Goal: Task Accomplishment & Management: Use online tool/utility

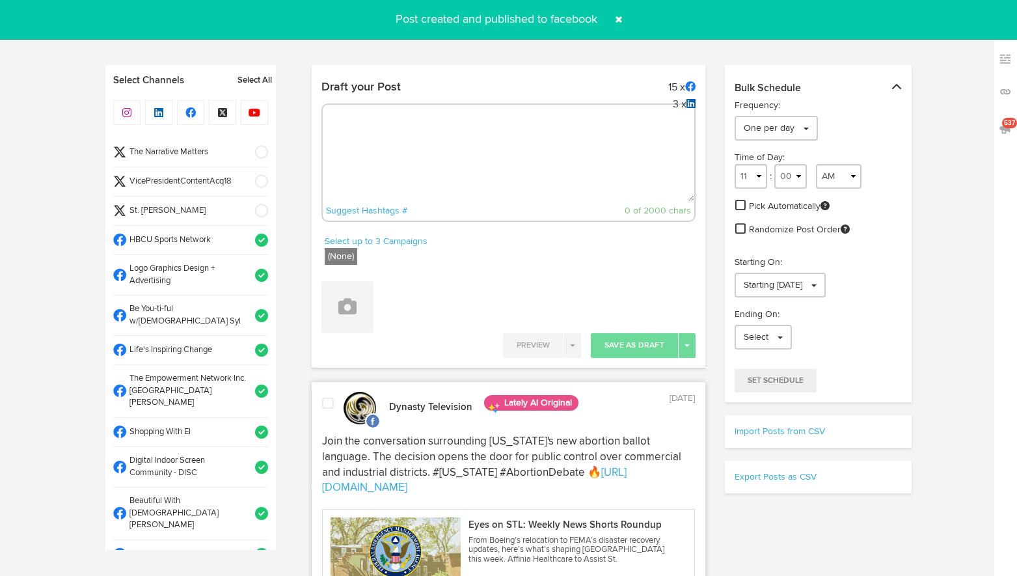
select select "12"
select select "06"
select select "PM"
select select "11"
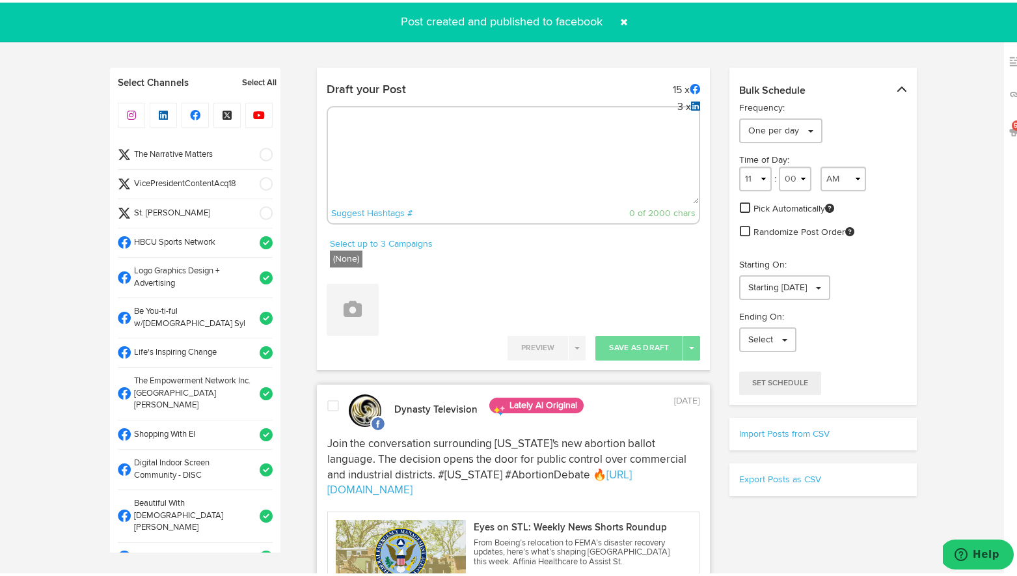
click at [471, 167] on textarea at bounding box center [514, 158] width 372 height 86
paste textarea "[URL][DOMAIN_NAME]"
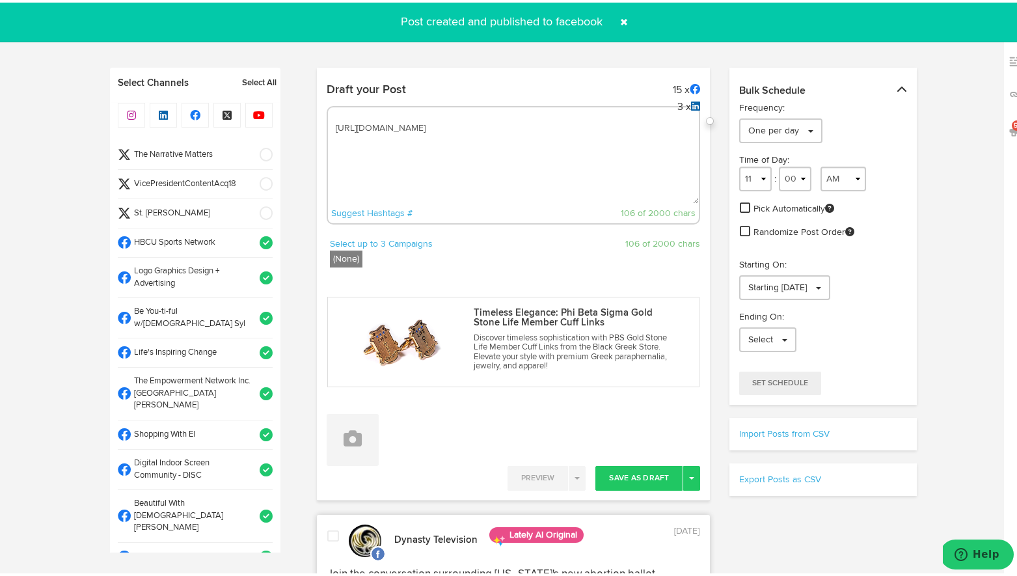
click at [331, 125] on textarea "[URL][DOMAIN_NAME]" at bounding box center [514, 158] width 372 height 86
paste textarea "Looking for the perfect fraternity gift? PBS Gold Stone Life Member Cuff Links …"
type textarea "Looking for the perfect fraternity gift? PBS Gold Stone Life Member Cuff Links …"
click at [251, 175] on span at bounding box center [261, 181] width 21 height 13
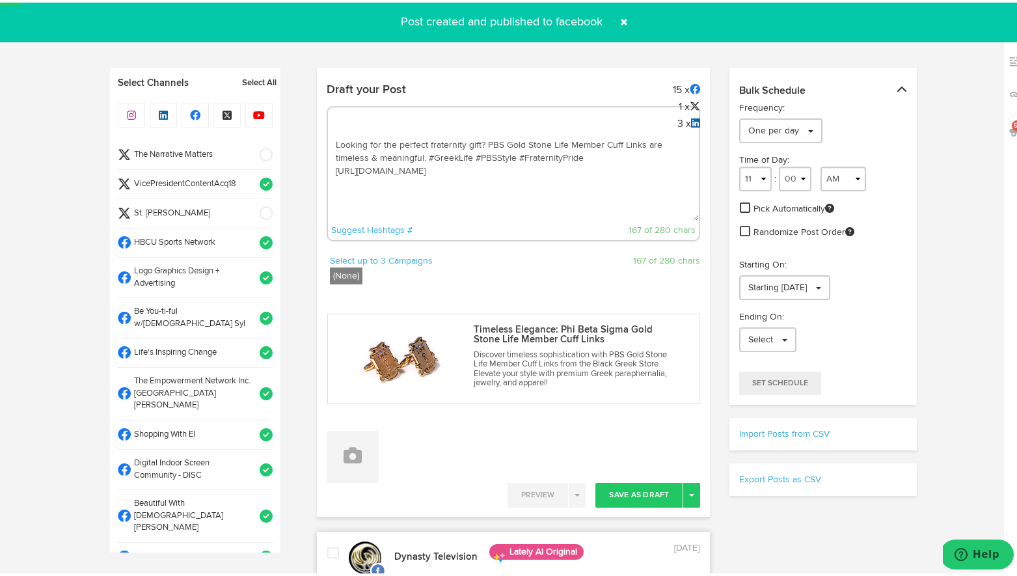
click at [251, 175] on span at bounding box center [261, 181] width 21 height 13
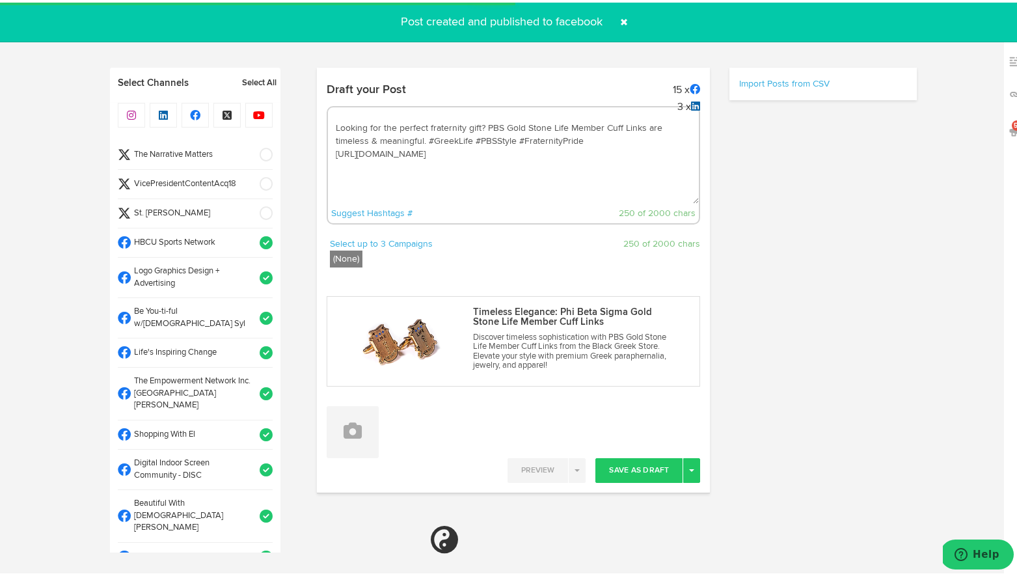
click at [257, 155] on span at bounding box center [261, 152] width 21 height 13
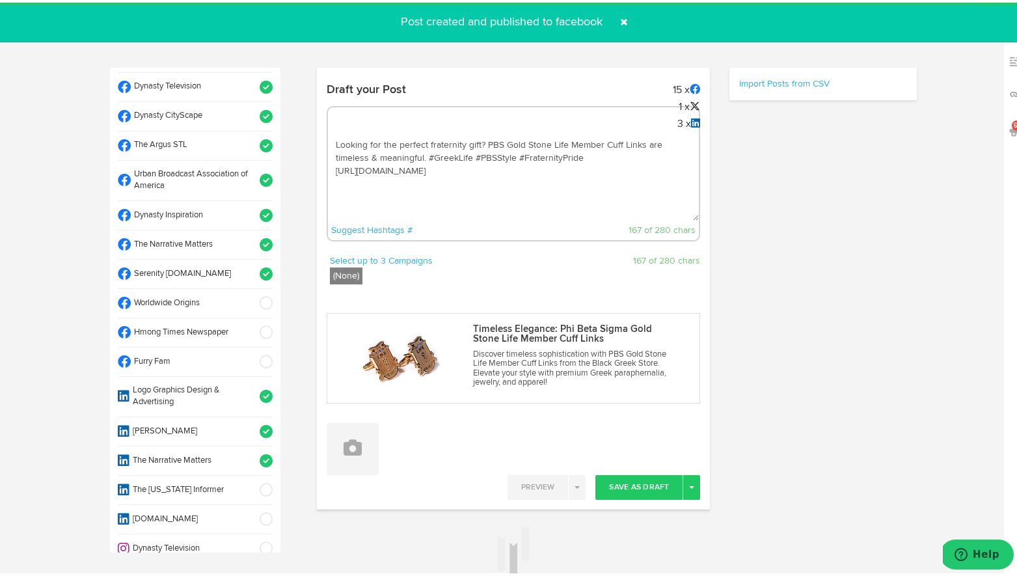
select select "11"
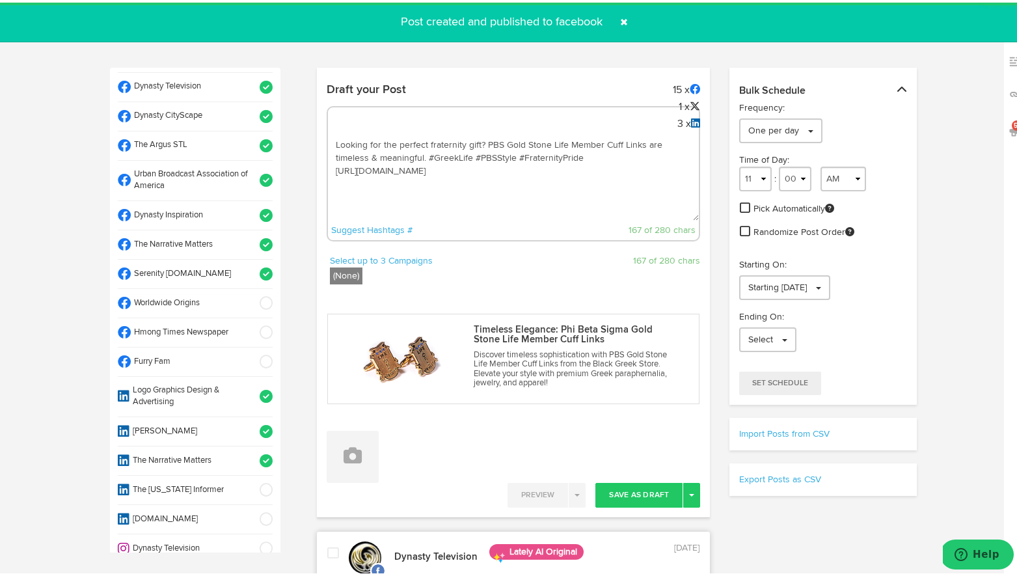
scroll to position [479, 0]
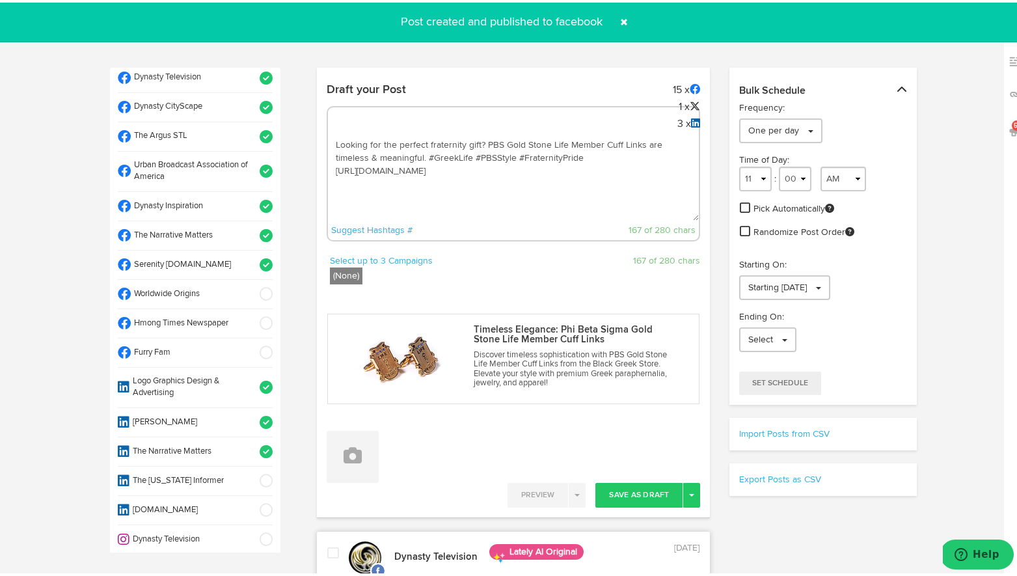
click at [250, 277] on li "Worldwide Origins" at bounding box center [195, 291] width 155 height 29
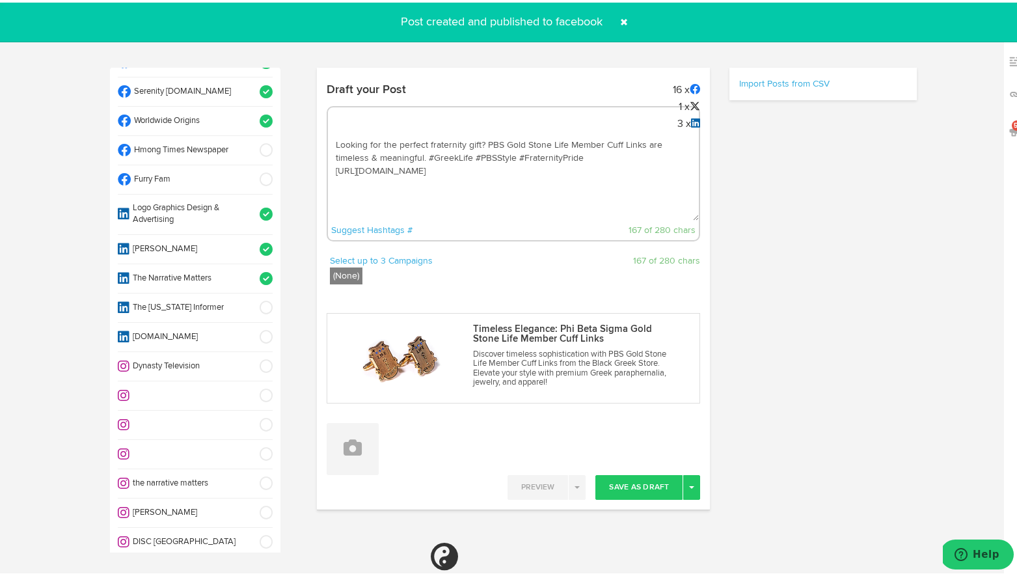
select select "11"
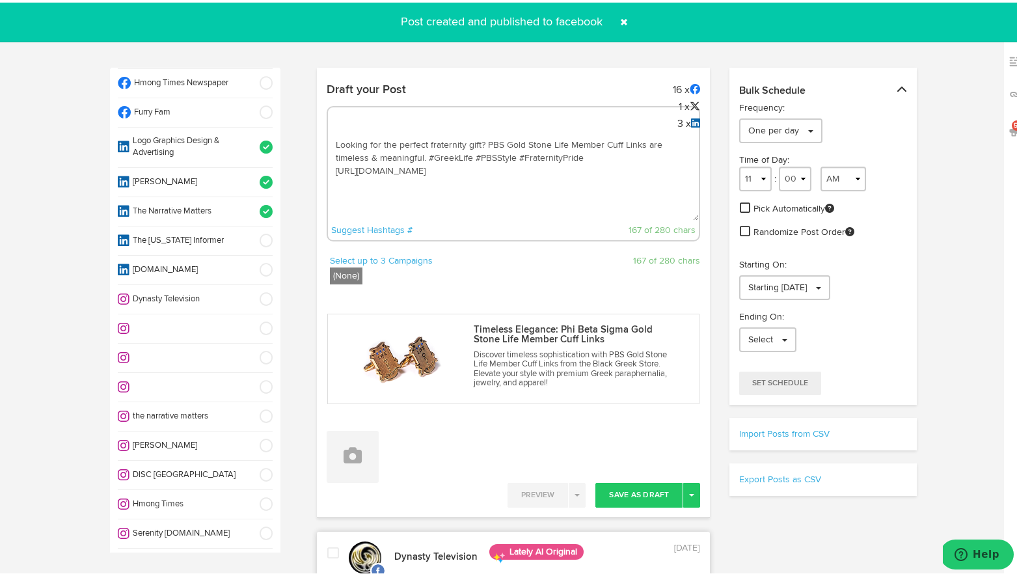
scroll to position [724, 0]
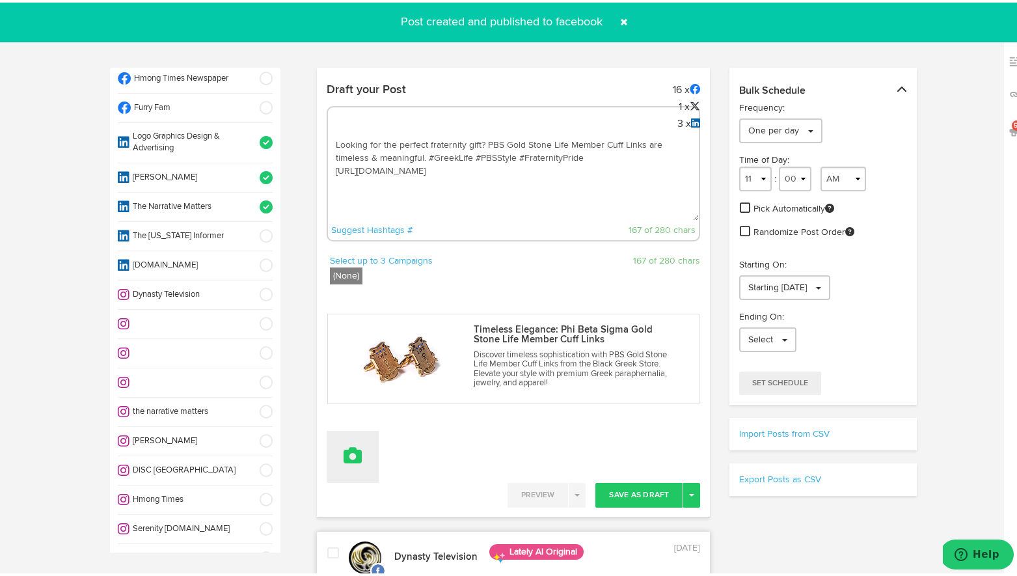
click at [350, 444] on icon at bounding box center [353, 453] width 18 height 18
click at [371, 533] on link "Upload Images" at bounding box center [388, 539] width 123 height 21
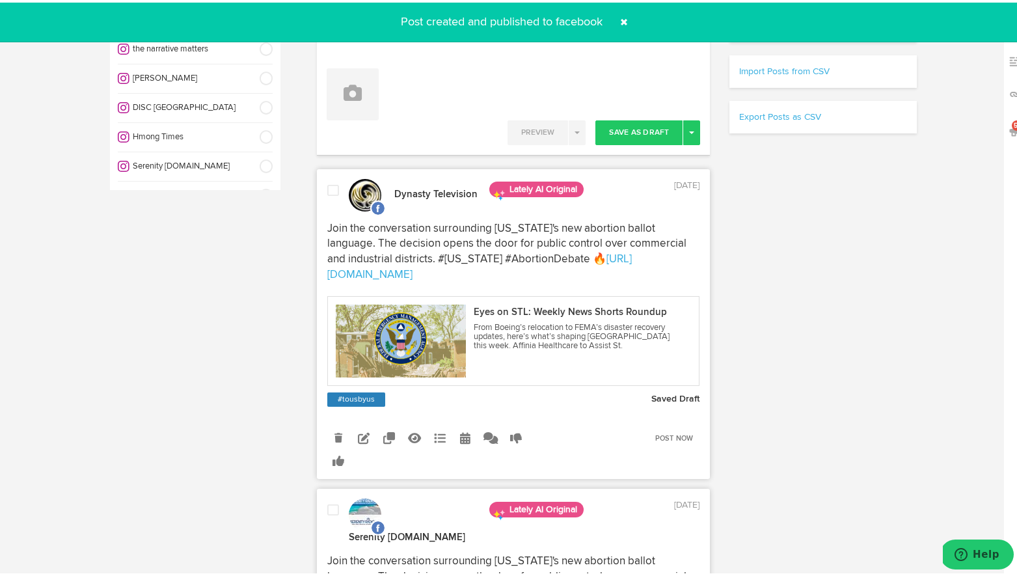
scroll to position [357, 0]
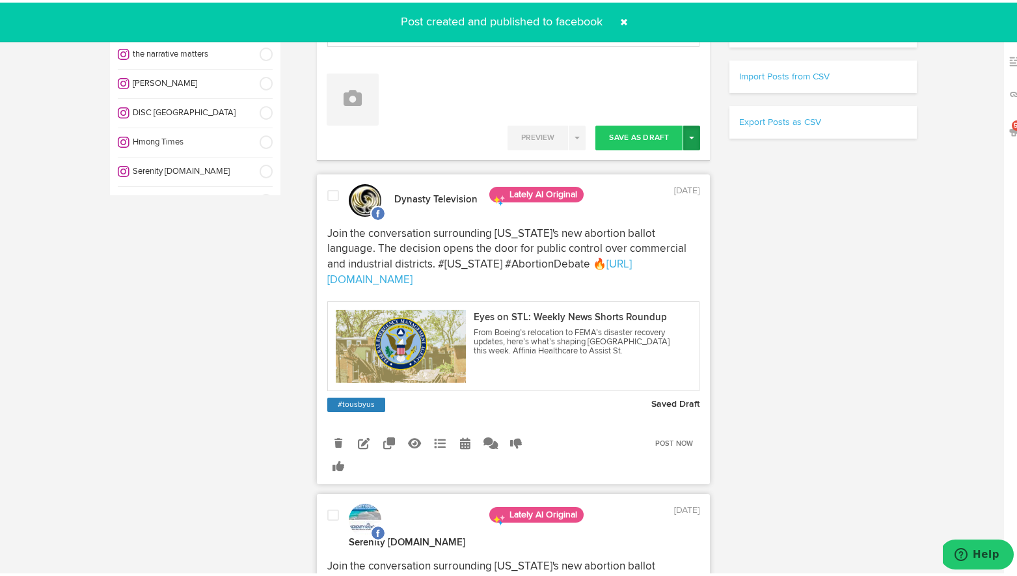
click at [693, 130] on button "Toggle Dropdown" at bounding box center [692, 135] width 17 height 25
click at [673, 239] on link "Post Now" at bounding box center [646, 246] width 107 height 21
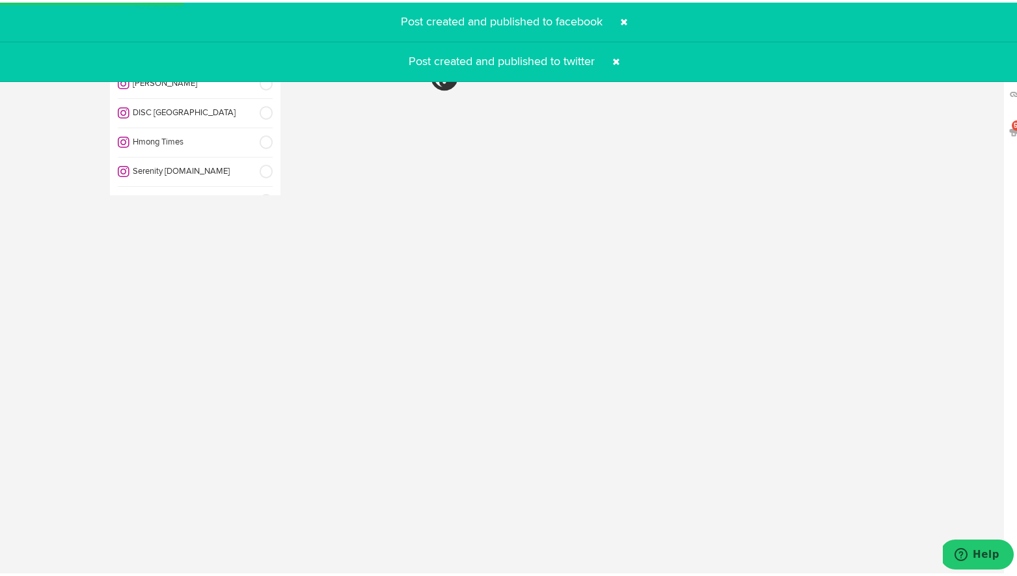
select select "11"
